Goal: Navigation & Orientation: Find specific page/section

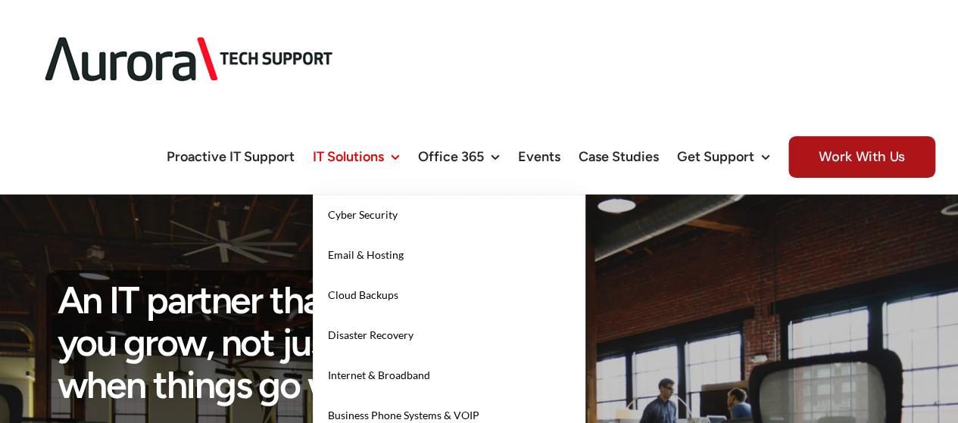
click at [372, 150] on span "IT Solutions" at bounding box center [348, 157] width 71 height 14
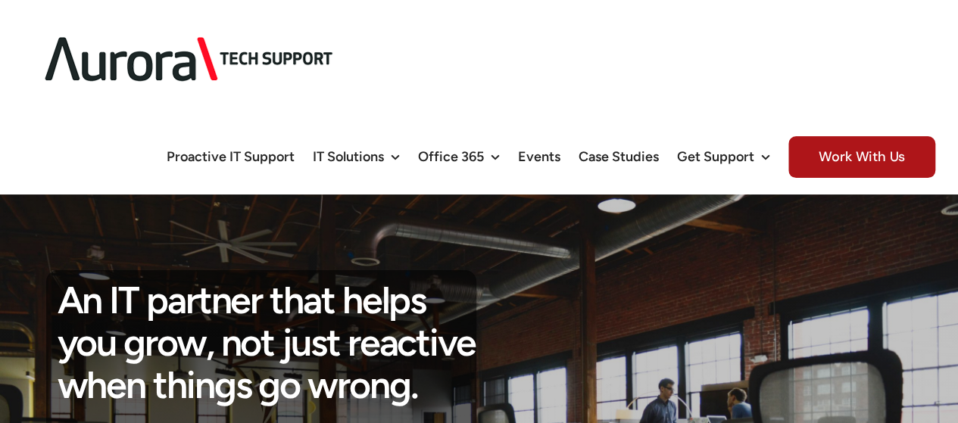
click at [100, 33] on img at bounding box center [189, 59] width 333 height 95
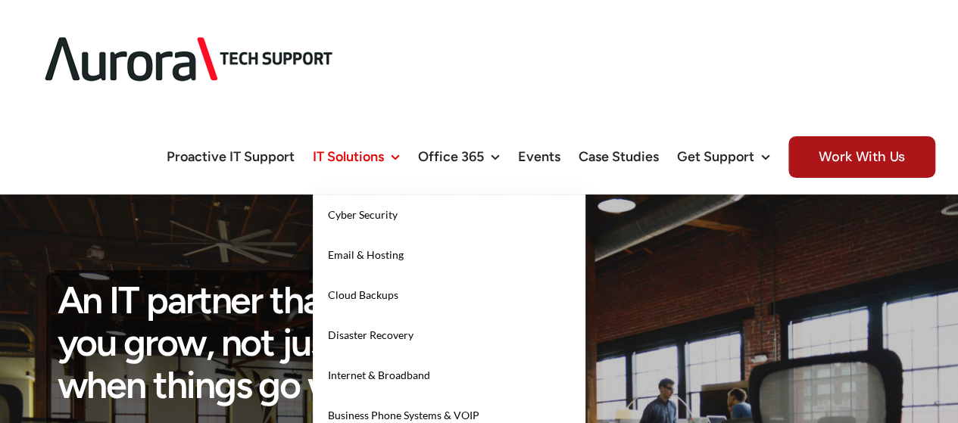
click at [380, 119] on link "IT Solutions" at bounding box center [356, 157] width 87 height 76
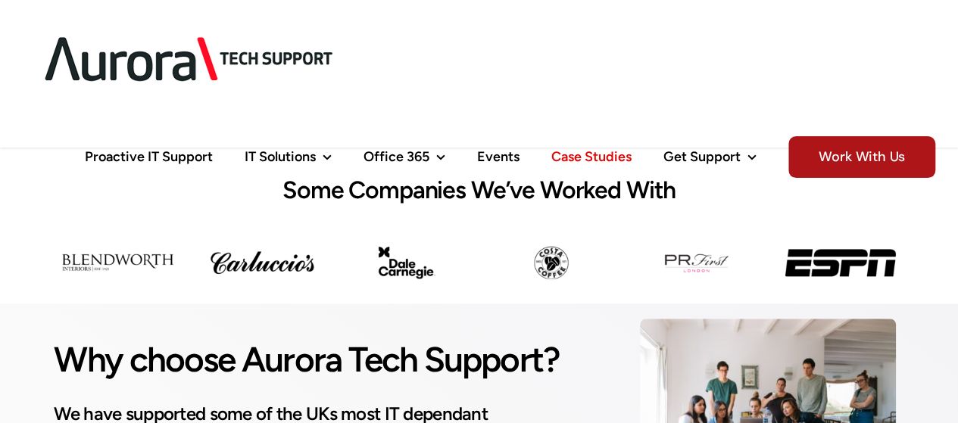
scroll to position [379, 0]
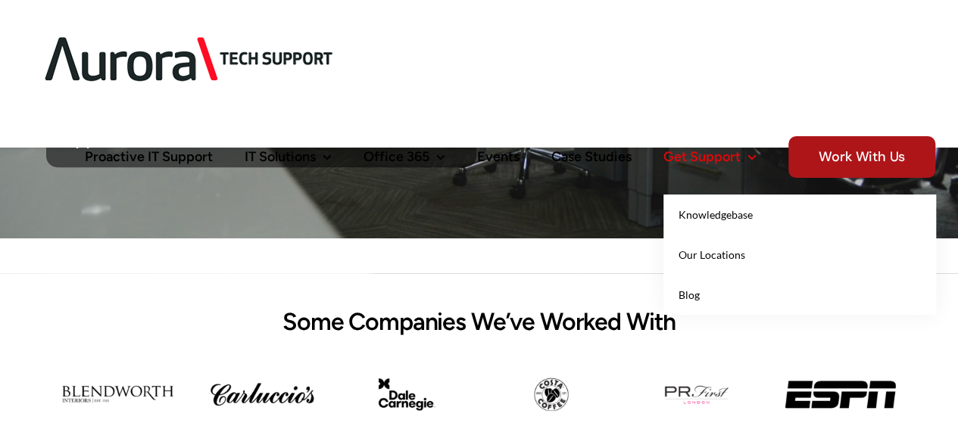
click at [694, 150] on span "Get Support" at bounding box center [701, 157] width 77 height 14
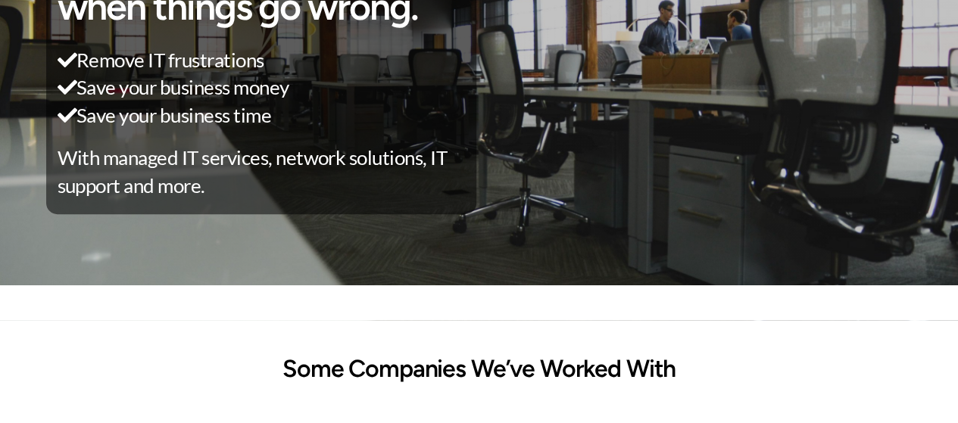
scroll to position [0, 0]
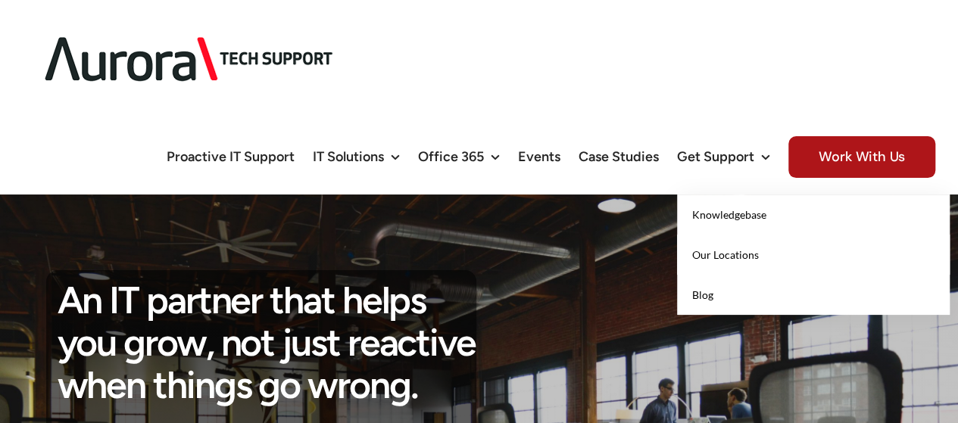
click at [747, 248] on span "Our Locations" at bounding box center [725, 254] width 67 height 13
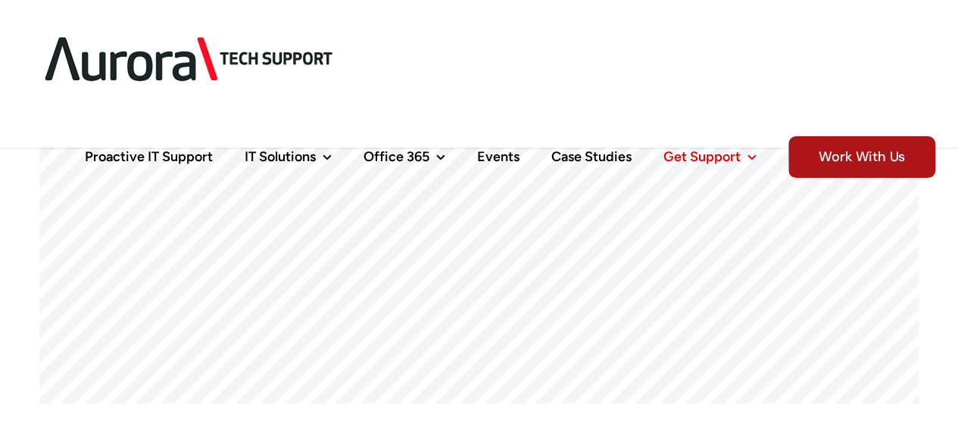
scroll to position [681, 0]
